Goal: Task Accomplishment & Management: Use online tool/utility

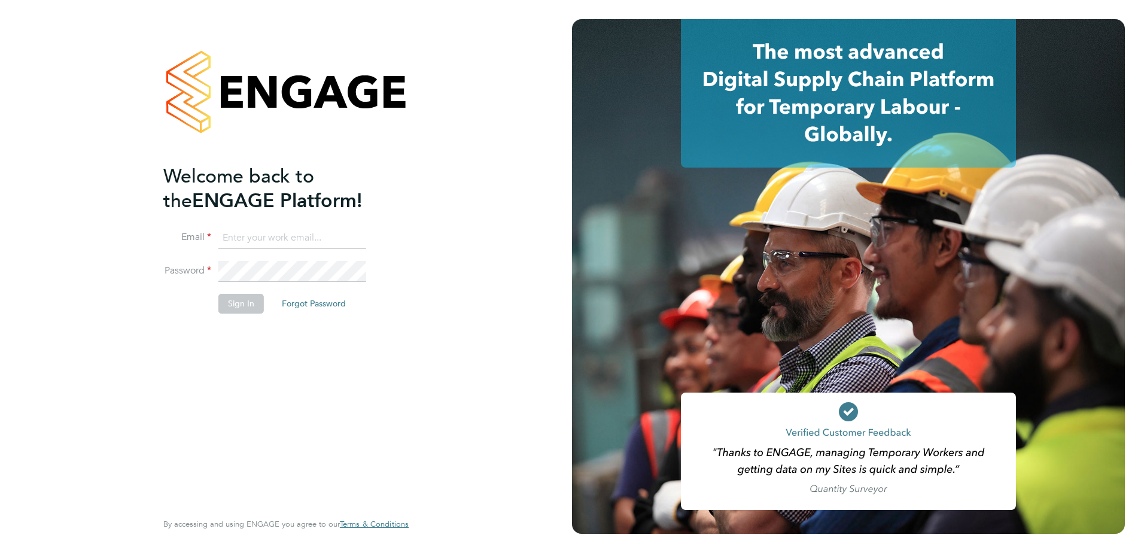
type input "[PERSON_NAME][EMAIL_ADDRESS][PERSON_NAME][DOMAIN_NAME]"
click at [234, 305] on button "Sign In" at bounding box center [240, 303] width 45 height 19
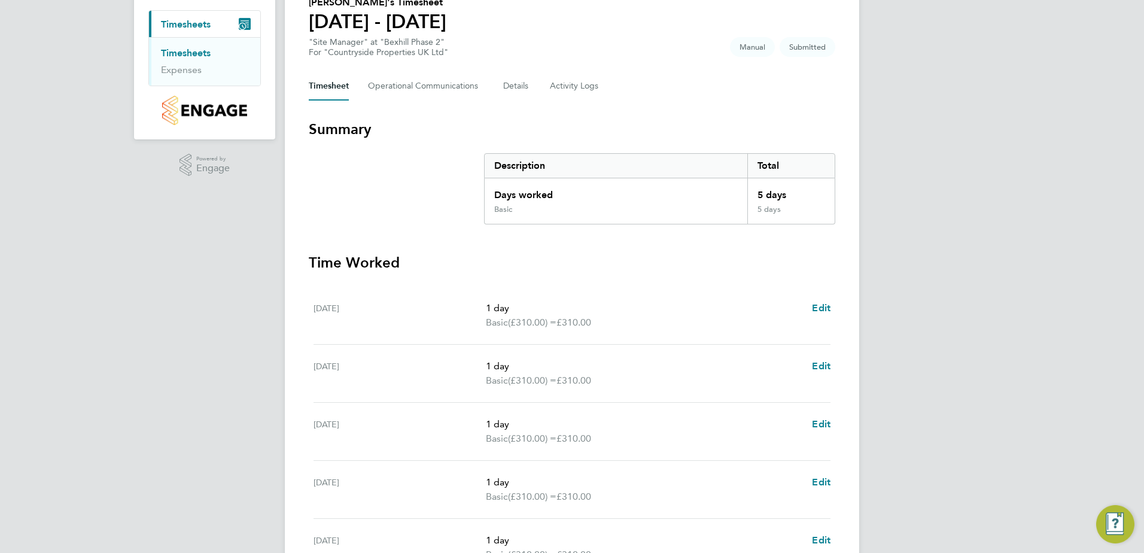
scroll to position [234, 0]
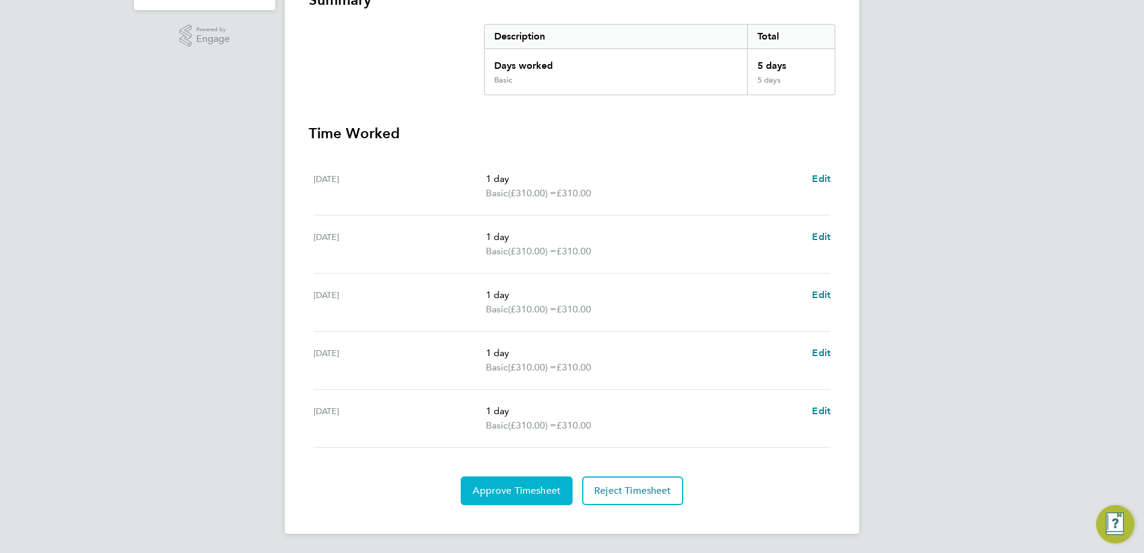
click at [511, 486] on span "Approve Timesheet" at bounding box center [517, 491] width 88 height 12
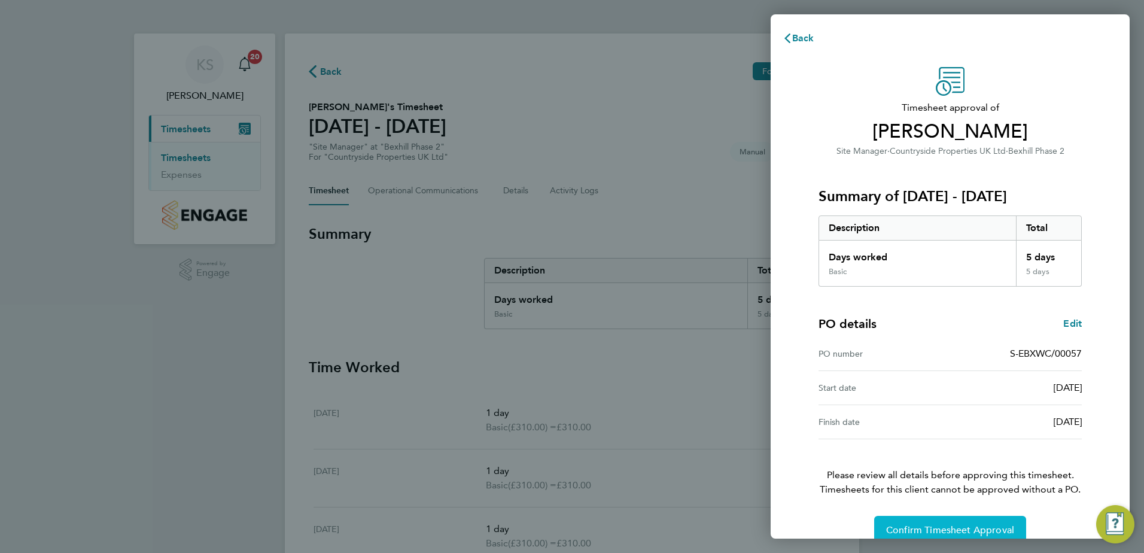
click at [899, 522] on button "Confirm Timesheet Approval" at bounding box center [950, 530] width 152 height 29
